Goal: Task Accomplishment & Management: Manage account settings

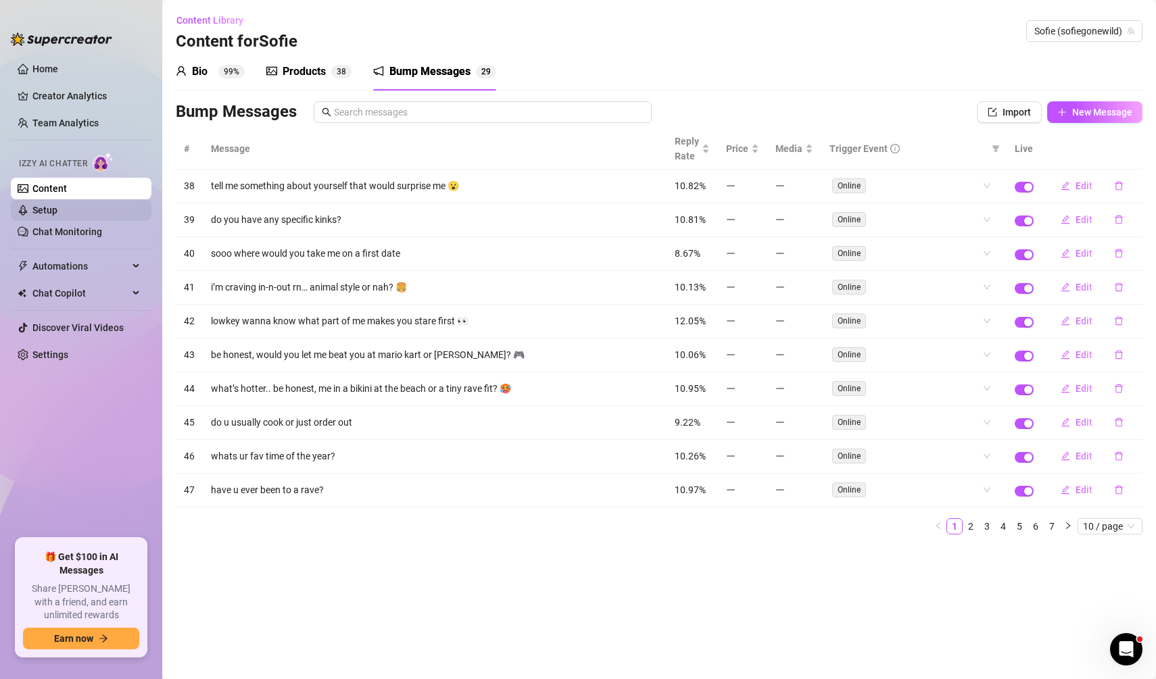
click at [54, 205] on link "Setup" at bounding box center [44, 210] width 25 height 11
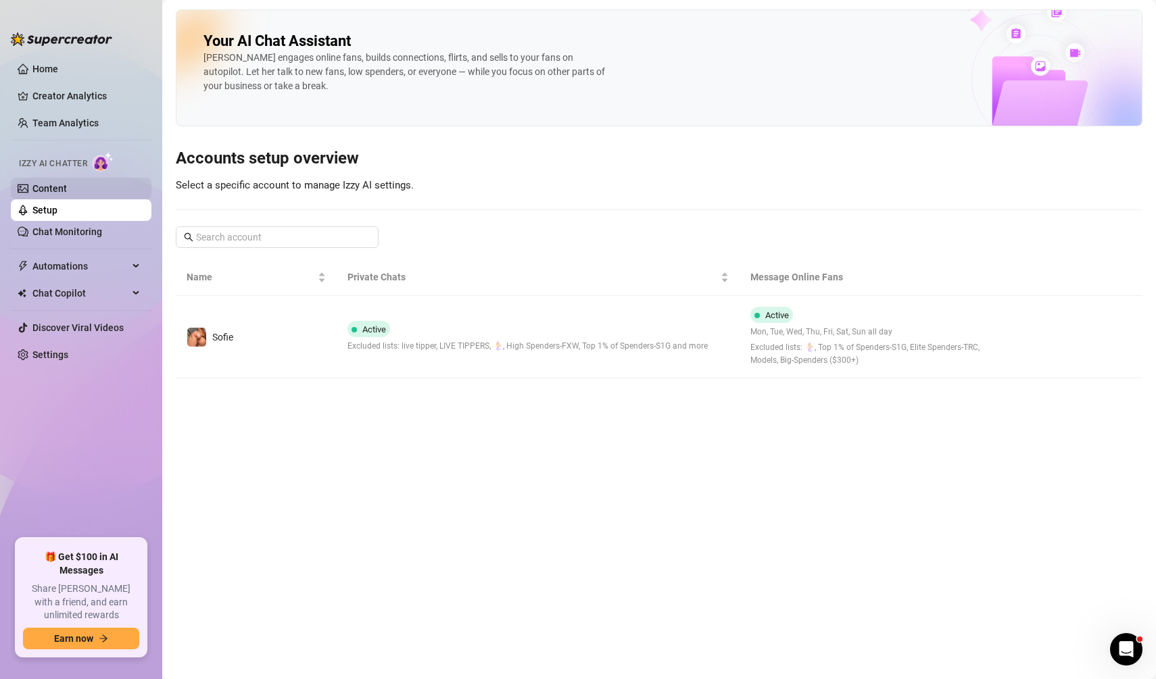
click at [65, 185] on link "Content" at bounding box center [49, 188] width 34 height 11
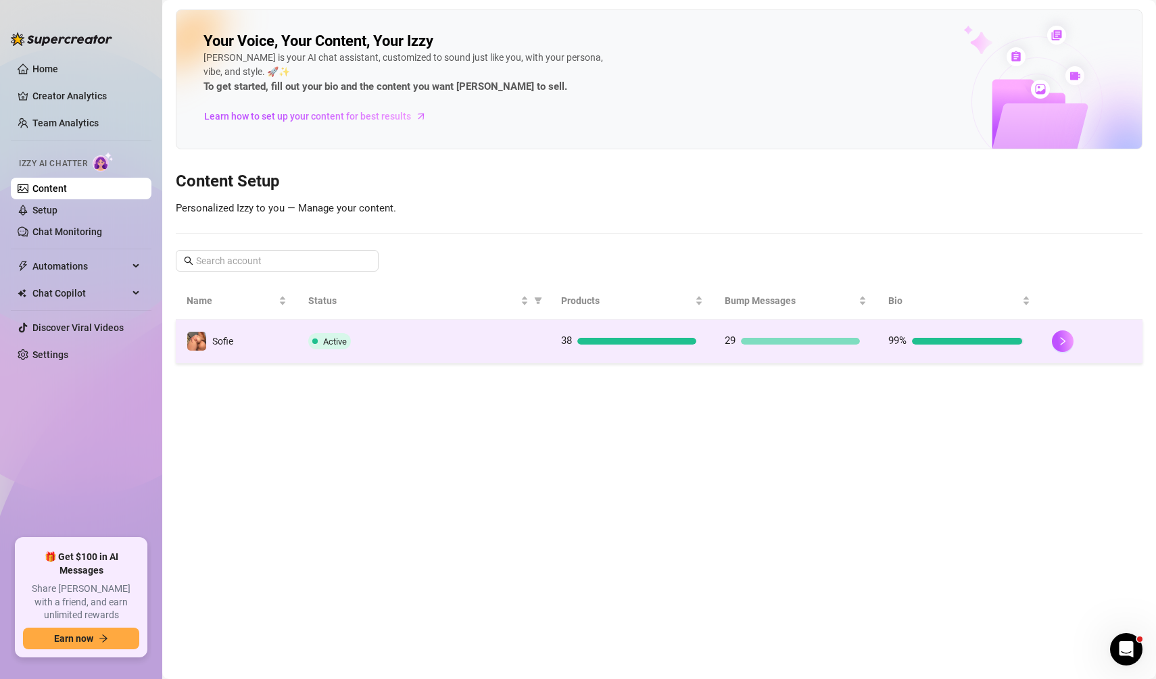
click at [790, 344] on div "29" at bounding box center [792, 341] width 135 height 16
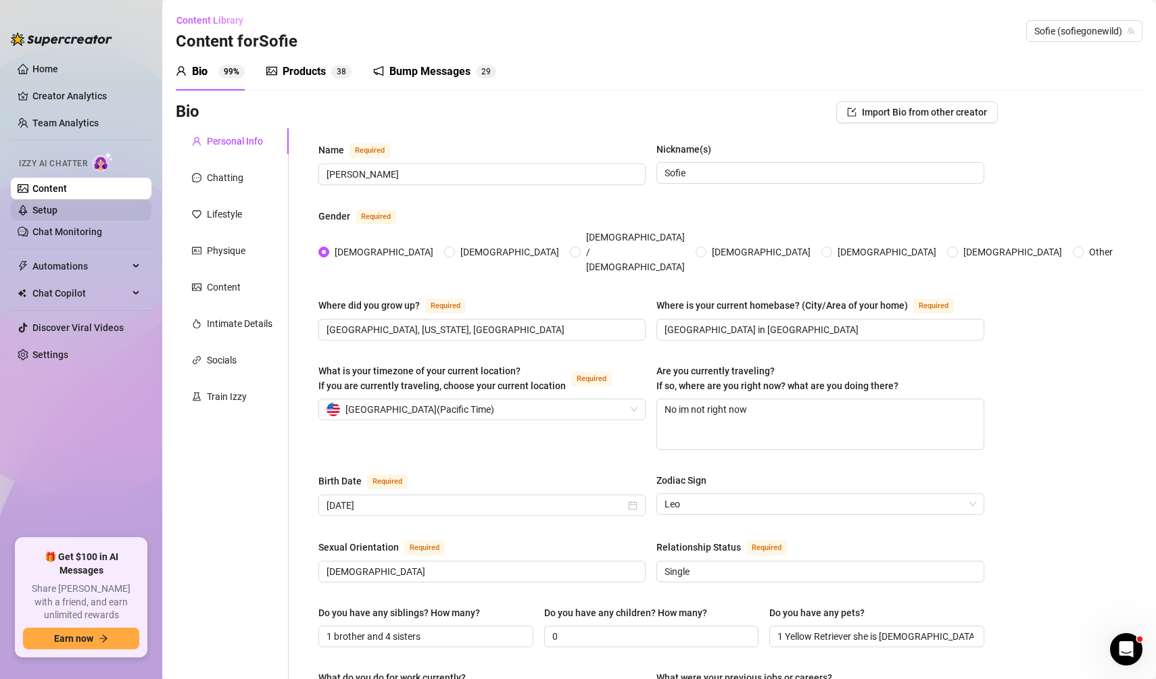
click at [57, 209] on link "Setup" at bounding box center [44, 210] width 25 height 11
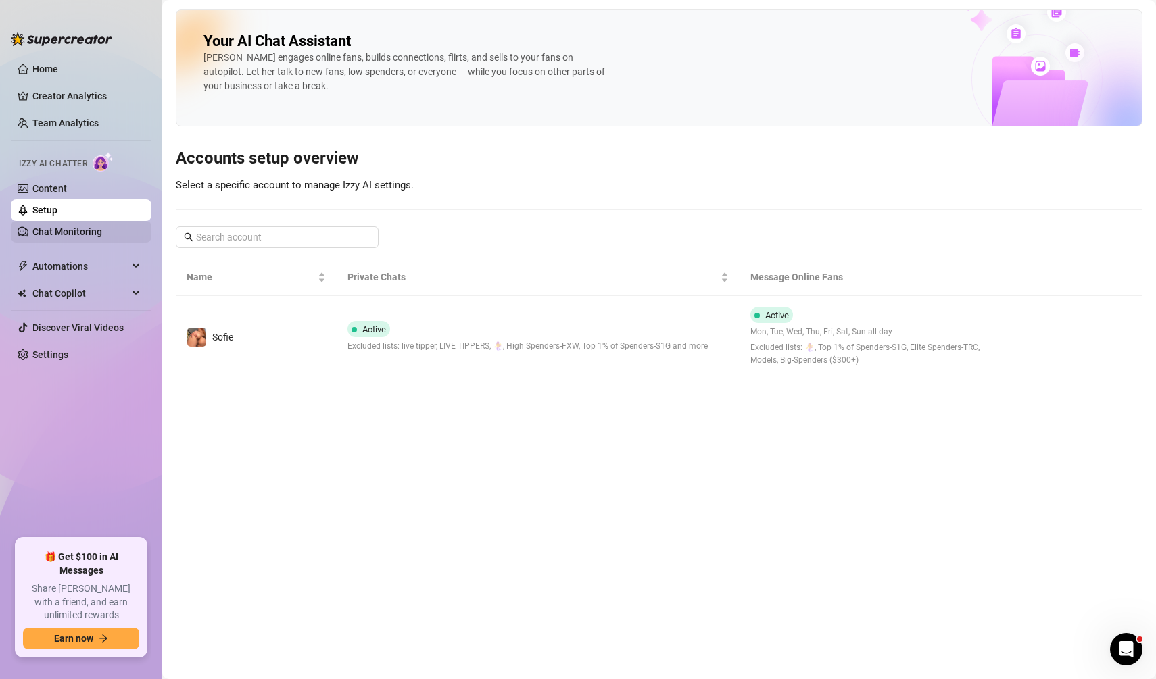
click at [85, 226] on link "Chat Monitoring" at bounding box center [67, 231] width 70 height 11
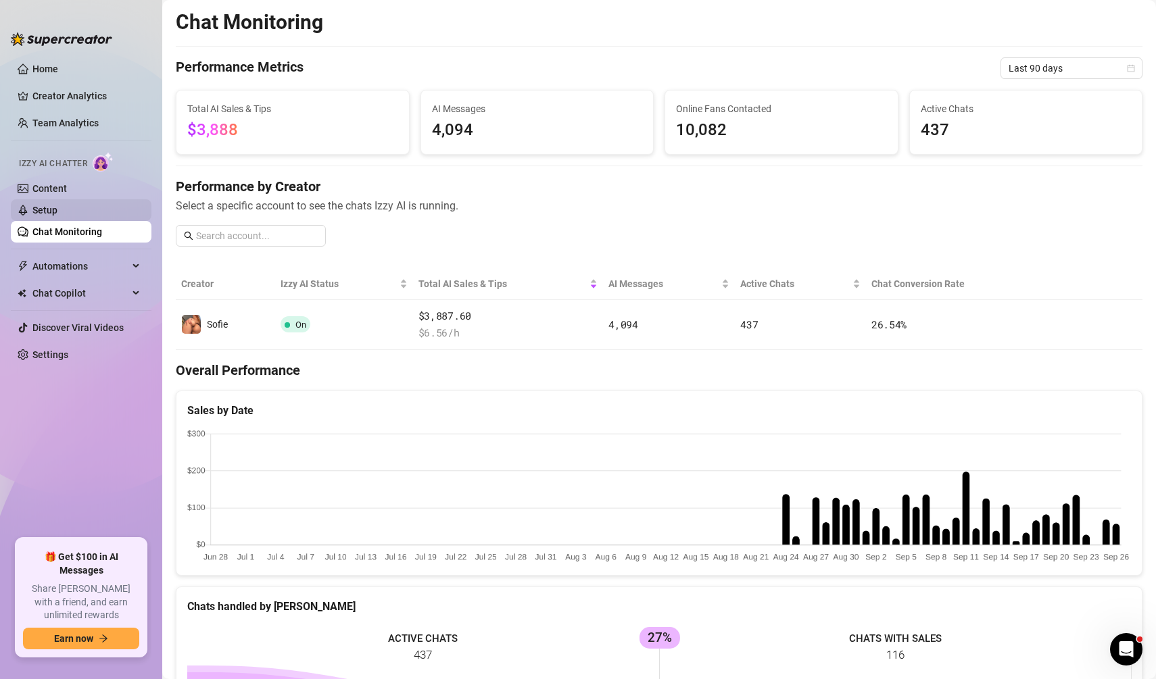
click at [57, 210] on link "Setup" at bounding box center [44, 210] width 25 height 11
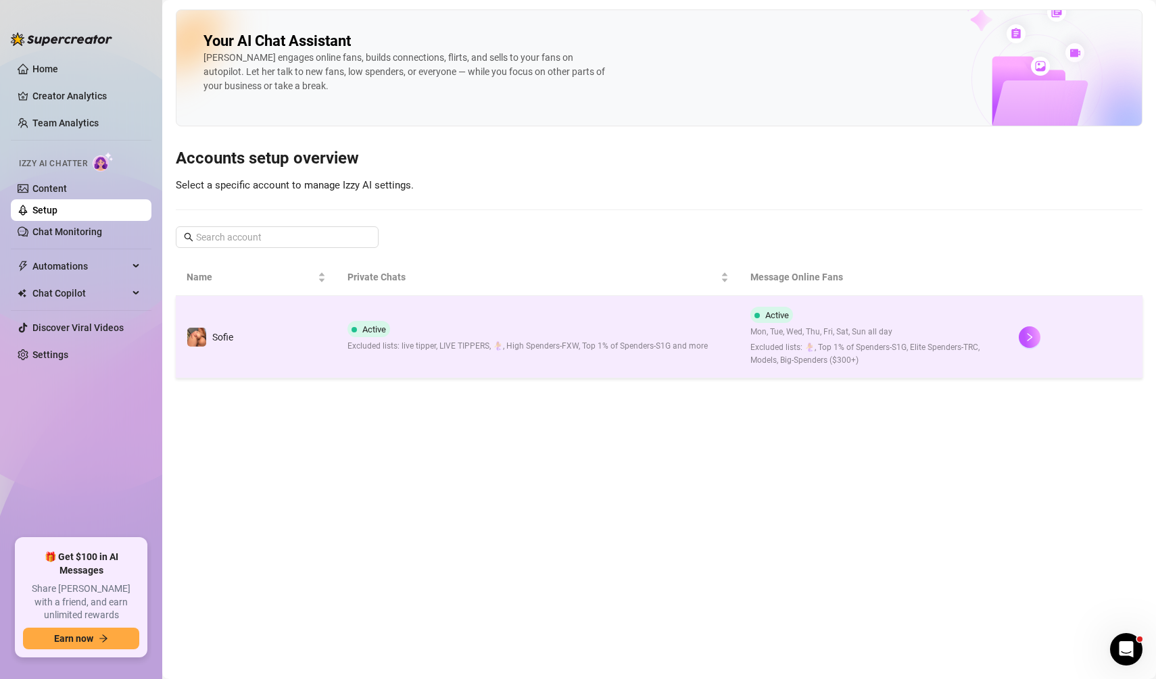
click at [491, 314] on td "Active Excluded lists: live tipper, LIVE TIPPERS, 🧜‍♀️, High Spenders-FXW, Top …" at bounding box center [538, 337] width 403 height 82
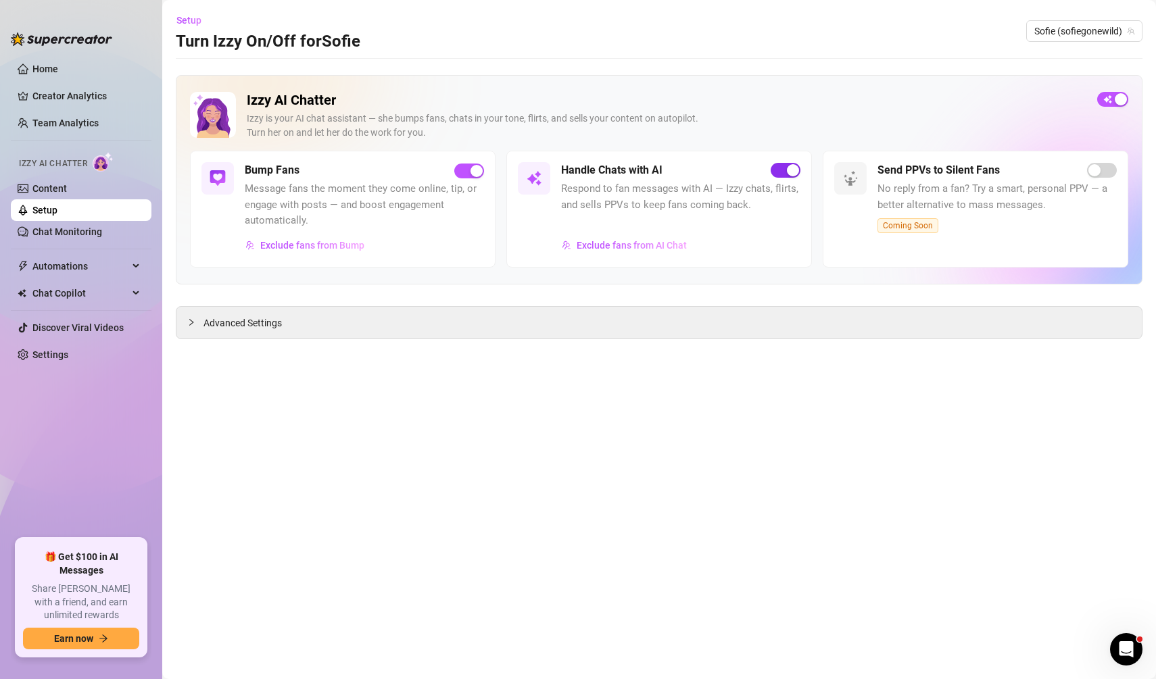
click at [788, 164] on div "button" at bounding box center [793, 170] width 12 height 12
click at [465, 175] on span "button" at bounding box center [469, 171] width 30 height 15
click at [47, 287] on span "Chat Copilot" at bounding box center [80, 294] width 96 height 22
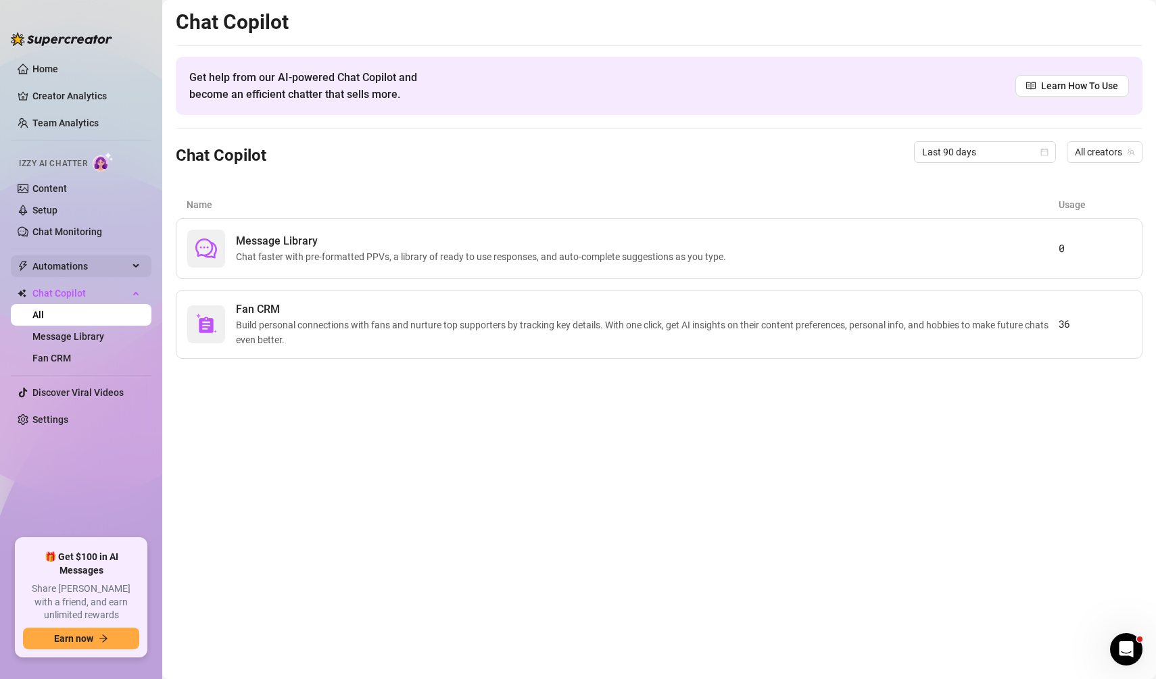
click at [111, 276] on span "Automations" at bounding box center [80, 267] width 96 height 22
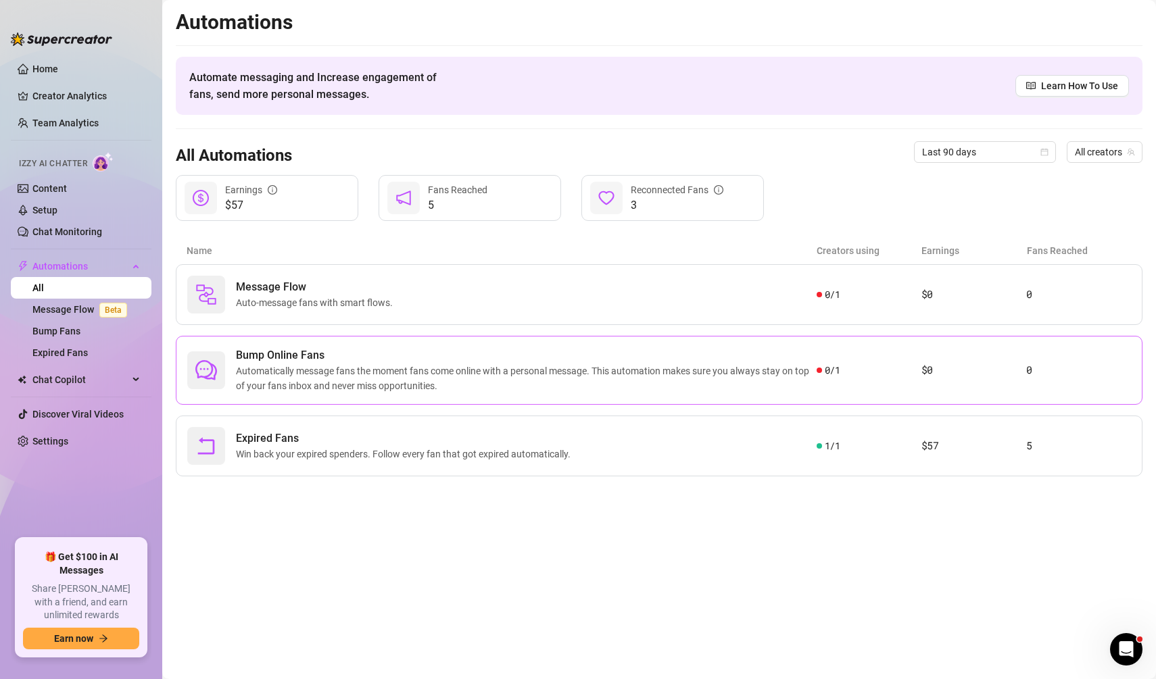
click at [389, 370] on span "Automatically message fans the moment fans come online with a personal message.…" at bounding box center [526, 379] width 581 height 30
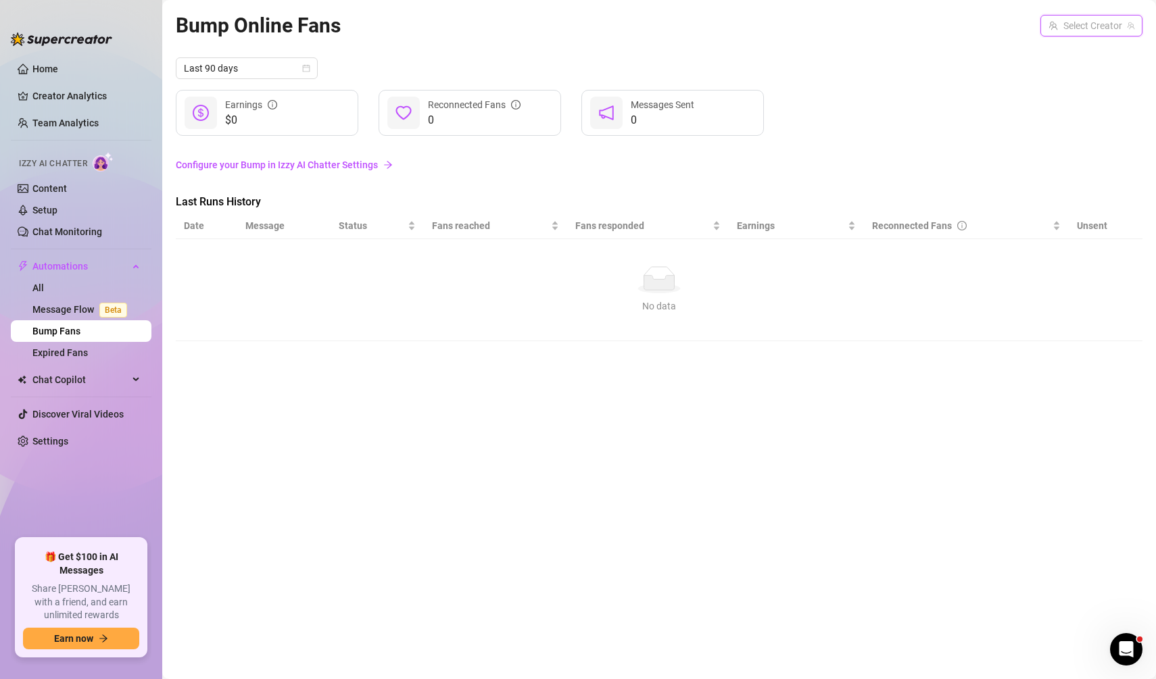
click at [1090, 24] on input "search" at bounding box center [1086, 26] width 74 height 20
click at [1075, 57] on span "( sofiegonewild )" at bounding box center [1099, 53] width 65 height 15
click at [58, 74] on link "Home" at bounding box center [45, 69] width 26 height 11
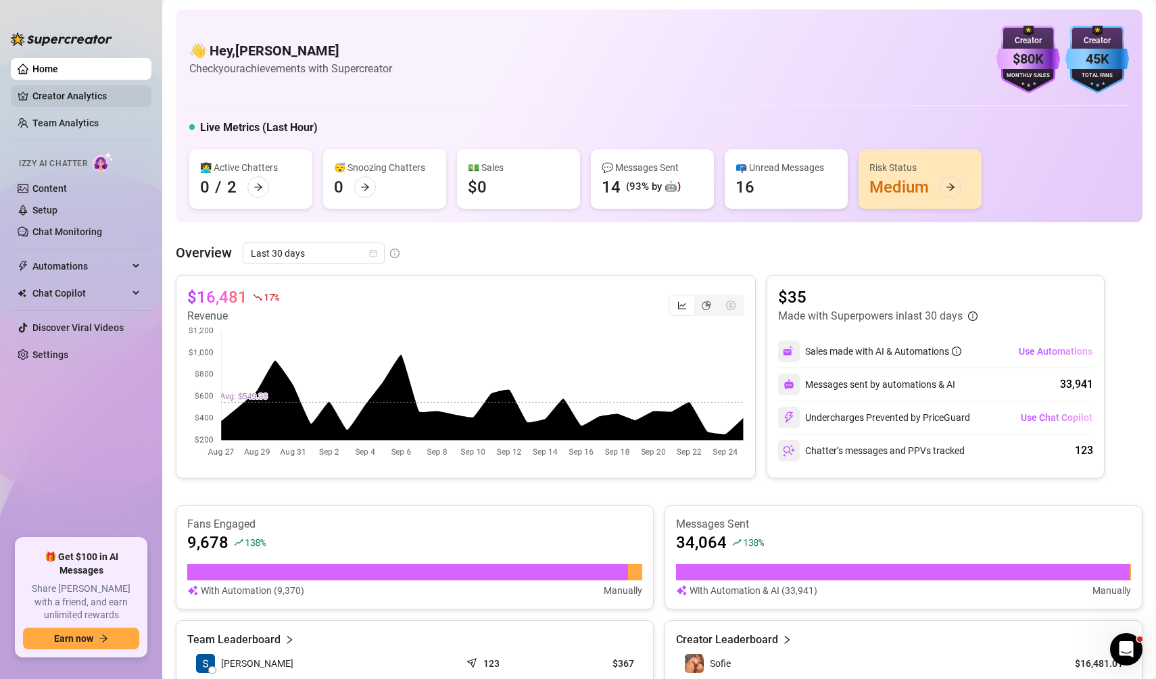
click at [101, 93] on link "Creator Analytics" at bounding box center [86, 96] width 108 height 22
